Goal: Task Accomplishment & Management: Manage account settings

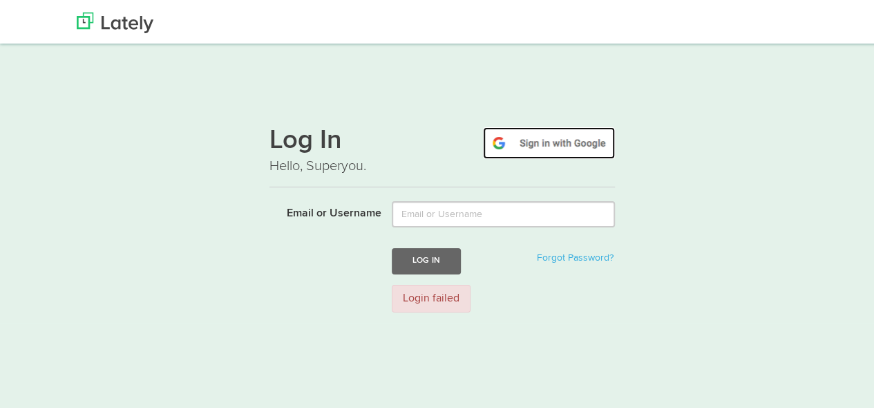
click at [550, 125] on img at bounding box center [549, 141] width 132 height 32
click at [19, 3] on nav at bounding box center [442, 20] width 884 height 41
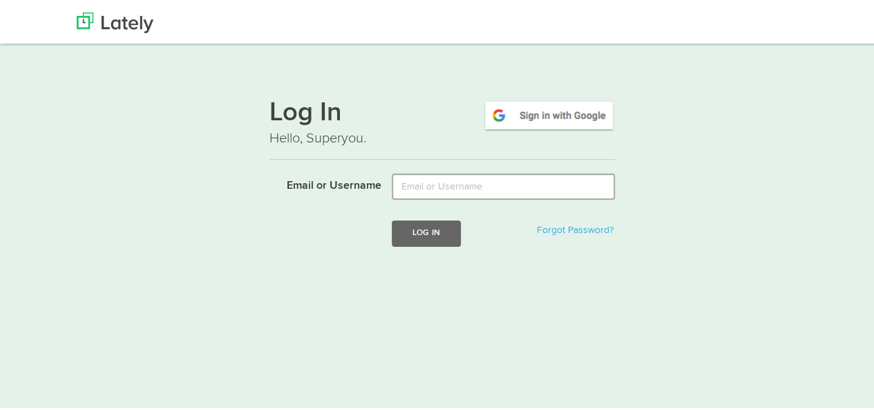
drag, startPoint x: 475, startPoint y: 209, endPoint x: 472, endPoint y: 195, distance: 14.1
click at [475, 205] on form "Email or Username Log In Forgot Password?" at bounding box center [441, 218] width 345 height 94
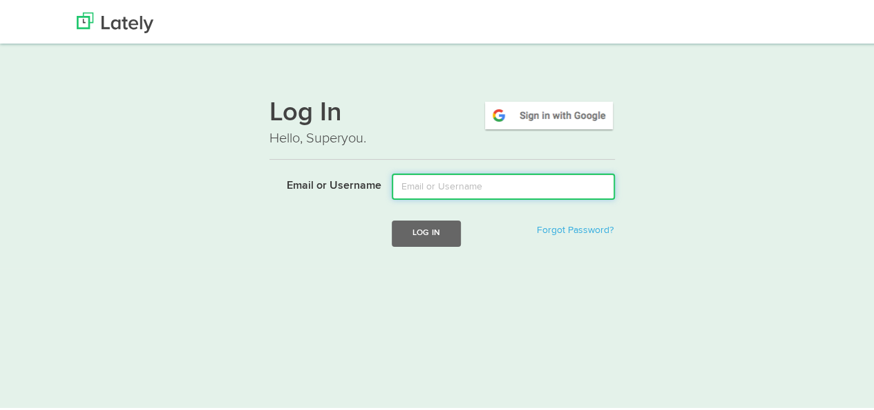
click at [468, 182] on input "Email or Username" at bounding box center [503, 184] width 223 height 26
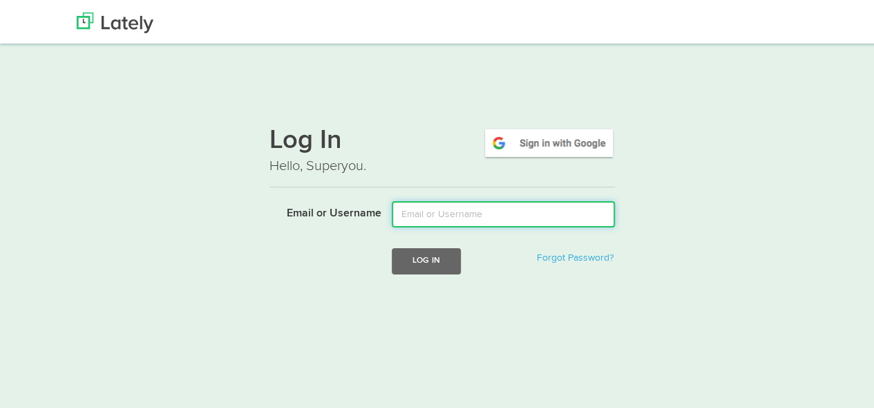
type input "mdzaid415@gmail.com"
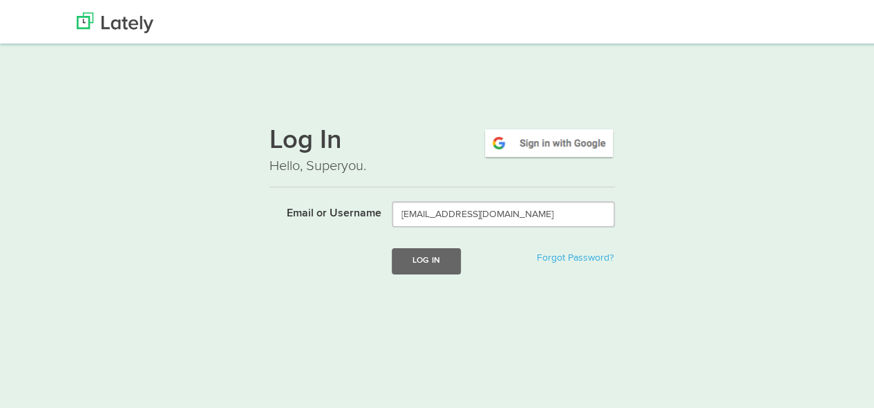
click at [441, 245] on form "Email or Username mdzaid415@gmail.com Log In Forgot Password?" at bounding box center [441, 246] width 345 height 94
click at [434, 246] on button "Log In" at bounding box center [426, 259] width 69 height 26
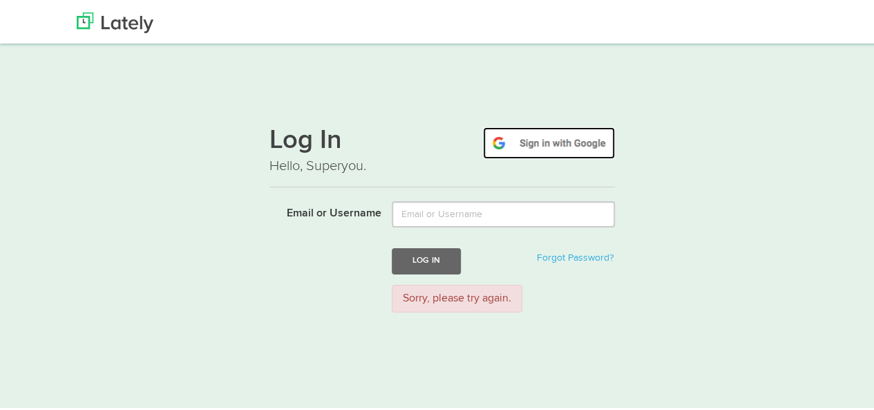
click at [536, 125] on img at bounding box center [549, 141] width 132 height 32
